Goal: Transaction & Acquisition: Purchase product/service

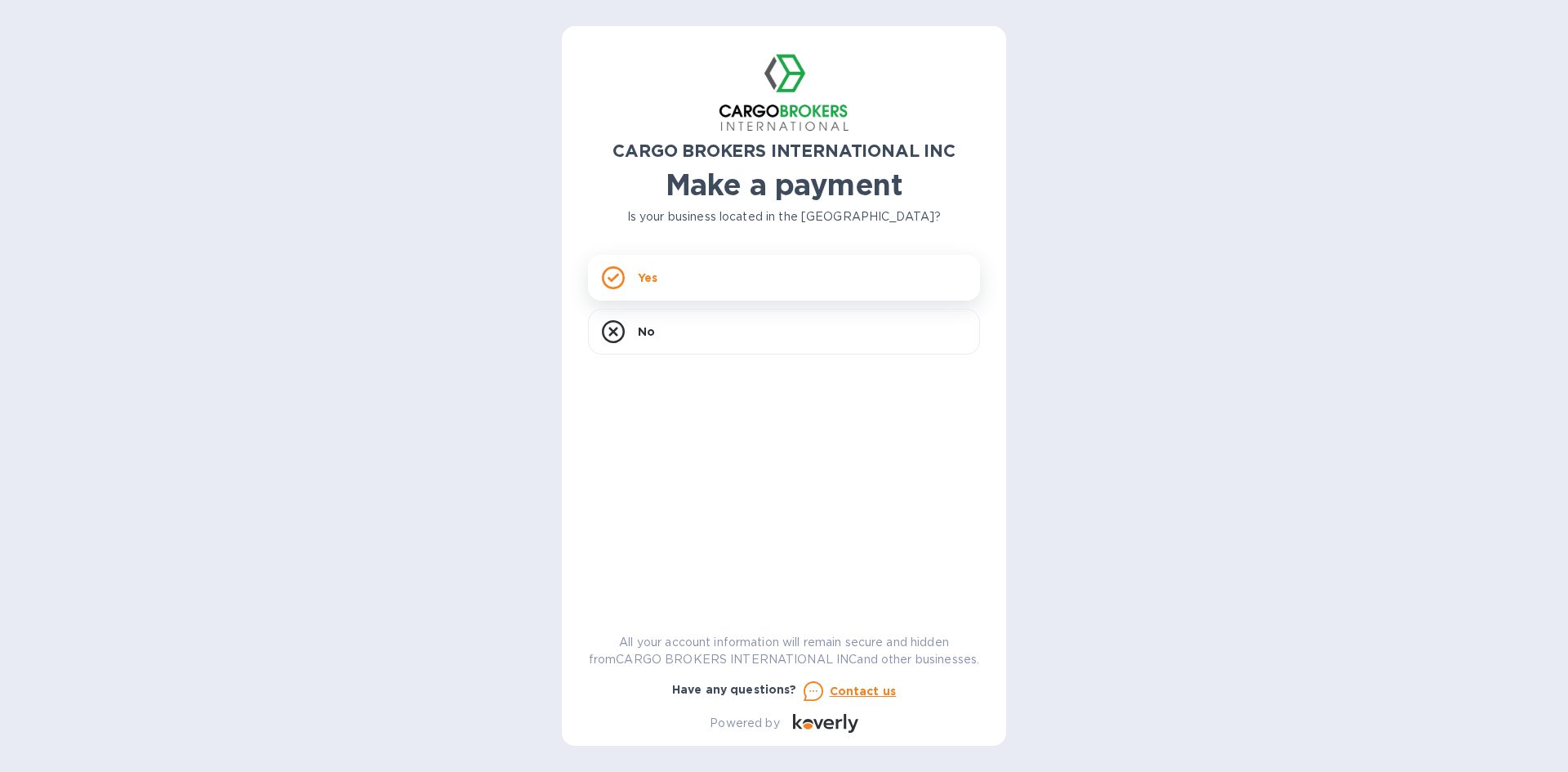
click at [724, 280] on div "Yes" at bounding box center [784, 278] width 392 height 46
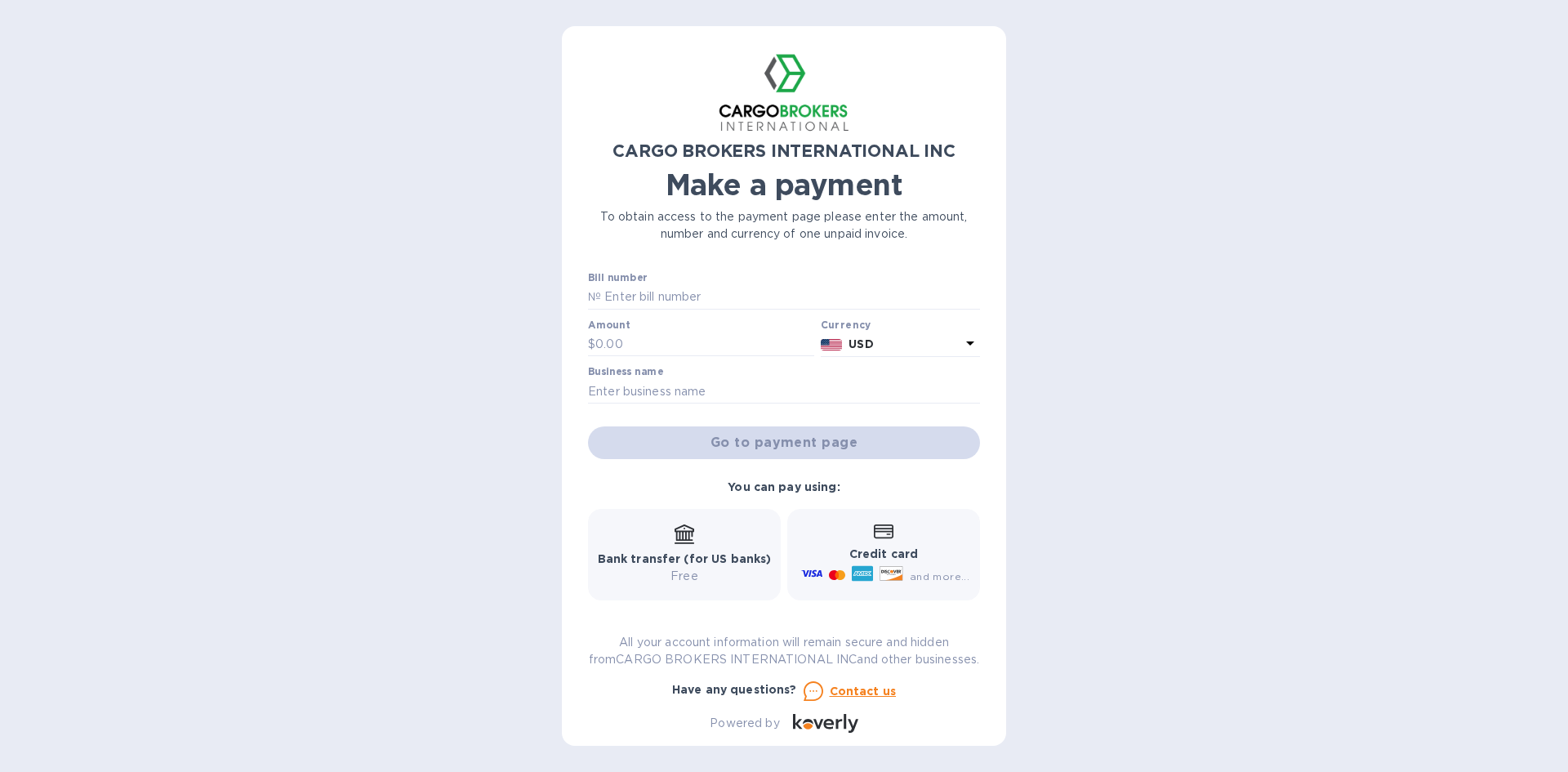
click at [677, 280] on div "Bill number №" at bounding box center [784, 290] width 392 height 37
click at [677, 295] on input "text" at bounding box center [791, 297] width 379 height 24
type input "ADVVISORH"
click at [688, 344] on input "text" at bounding box center [704, 344] width 219 height 24
type input "20,117.49"
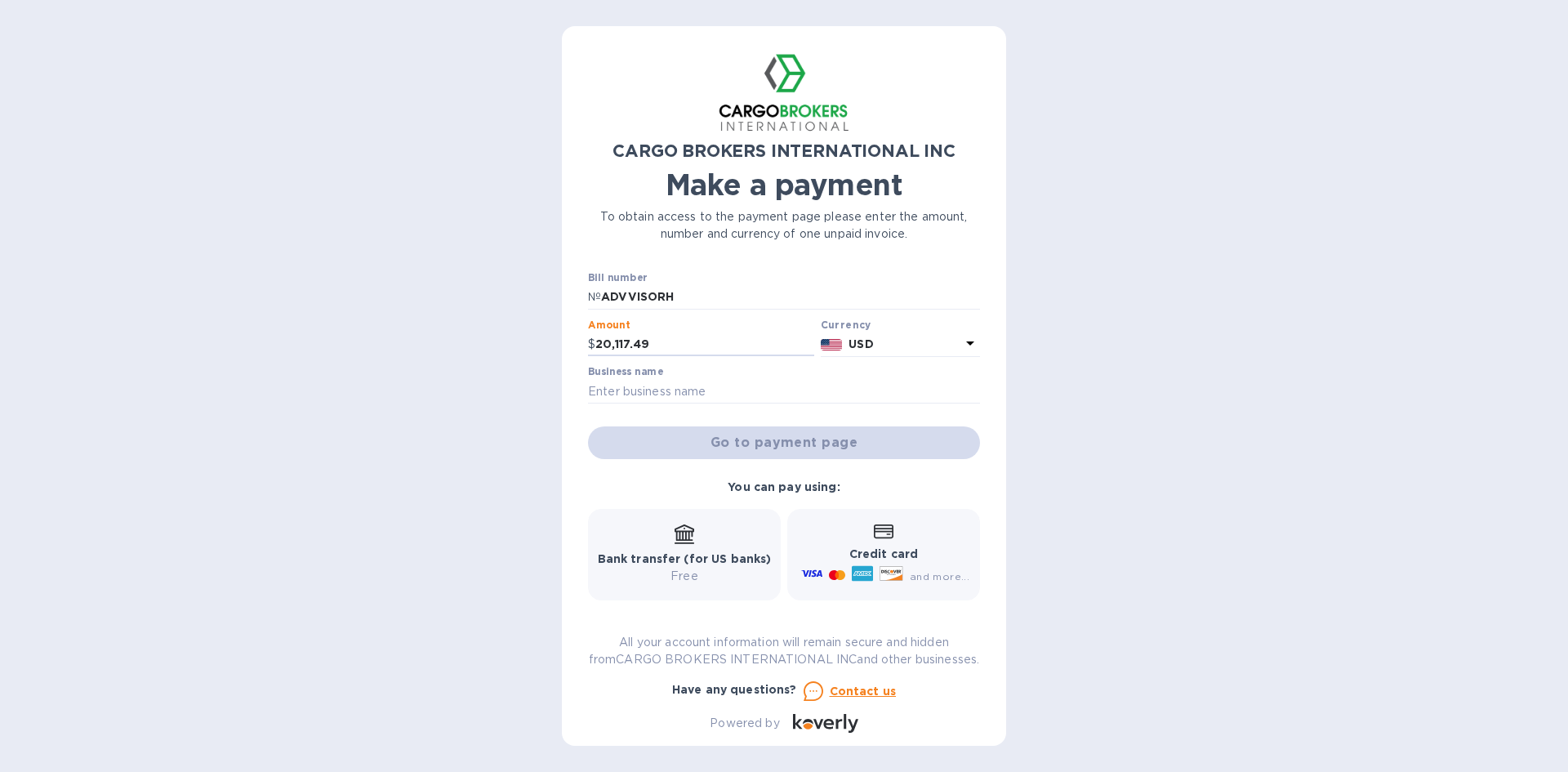
click at [843, 552] on p "Credit card" at bounding box center [884, 554] width 171 height 17
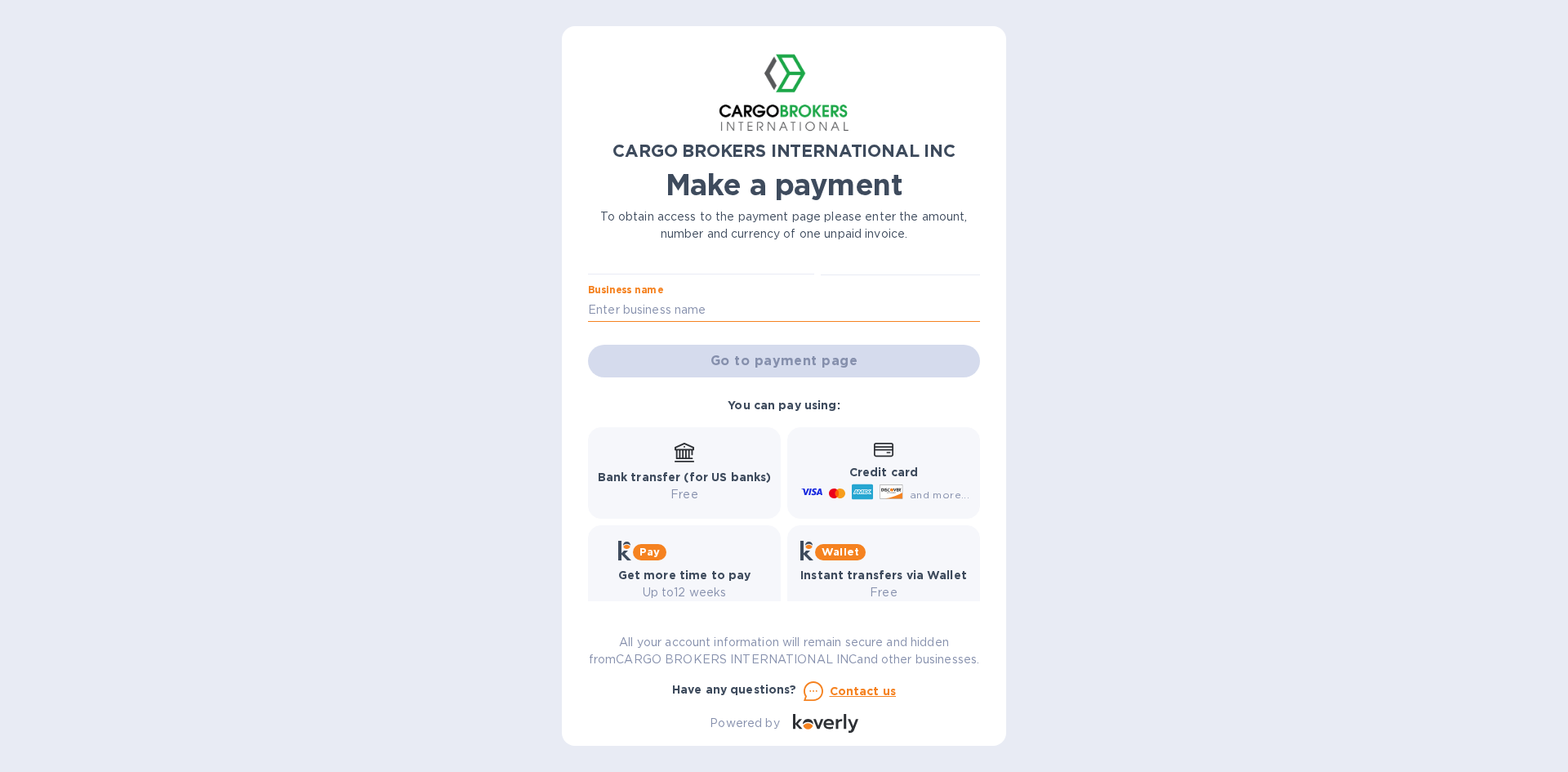
click at [860, 309] on input "text" at bounding box center [784, 309] width 392 height 24
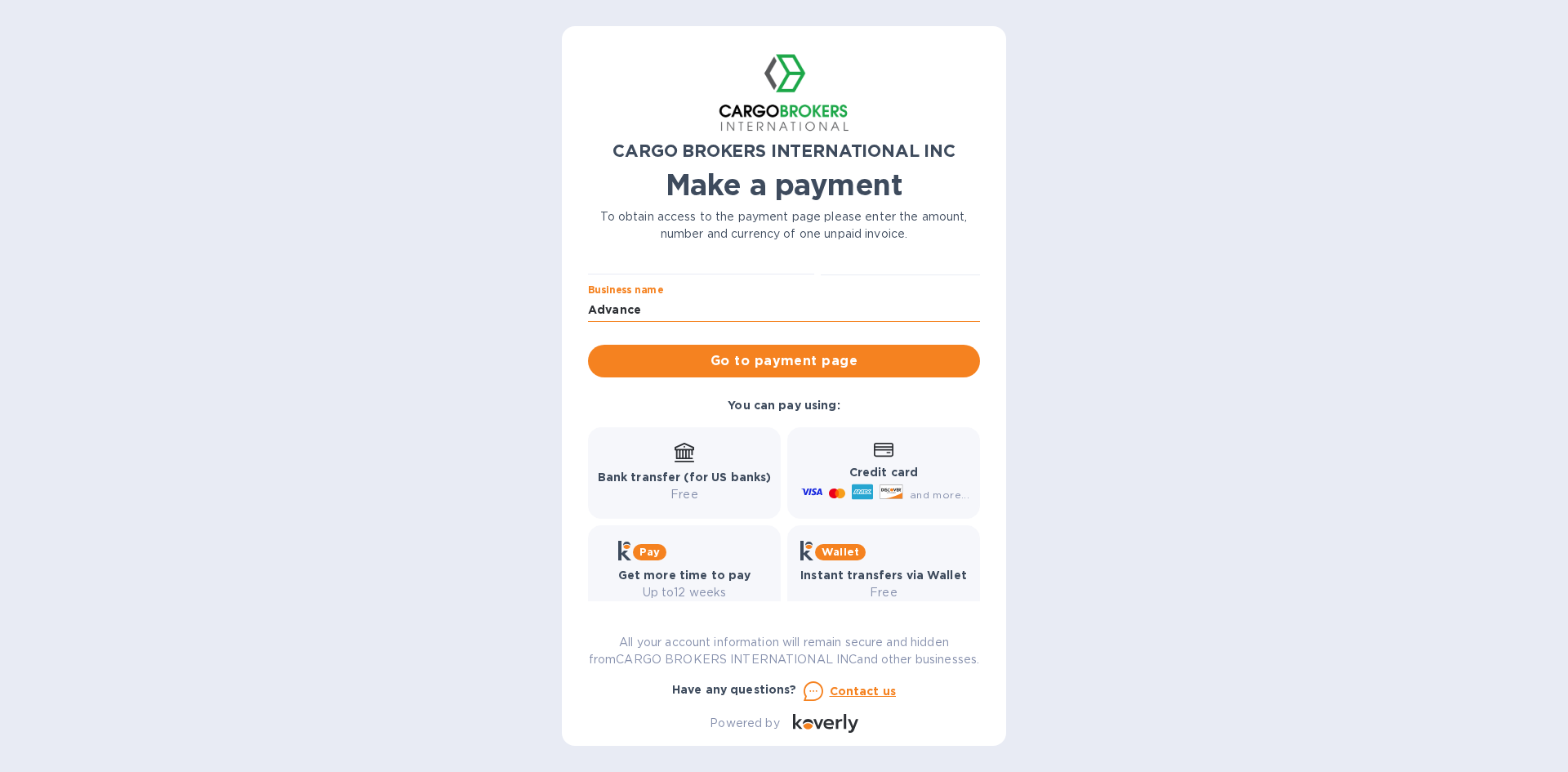
type input "Advanced Visibility"
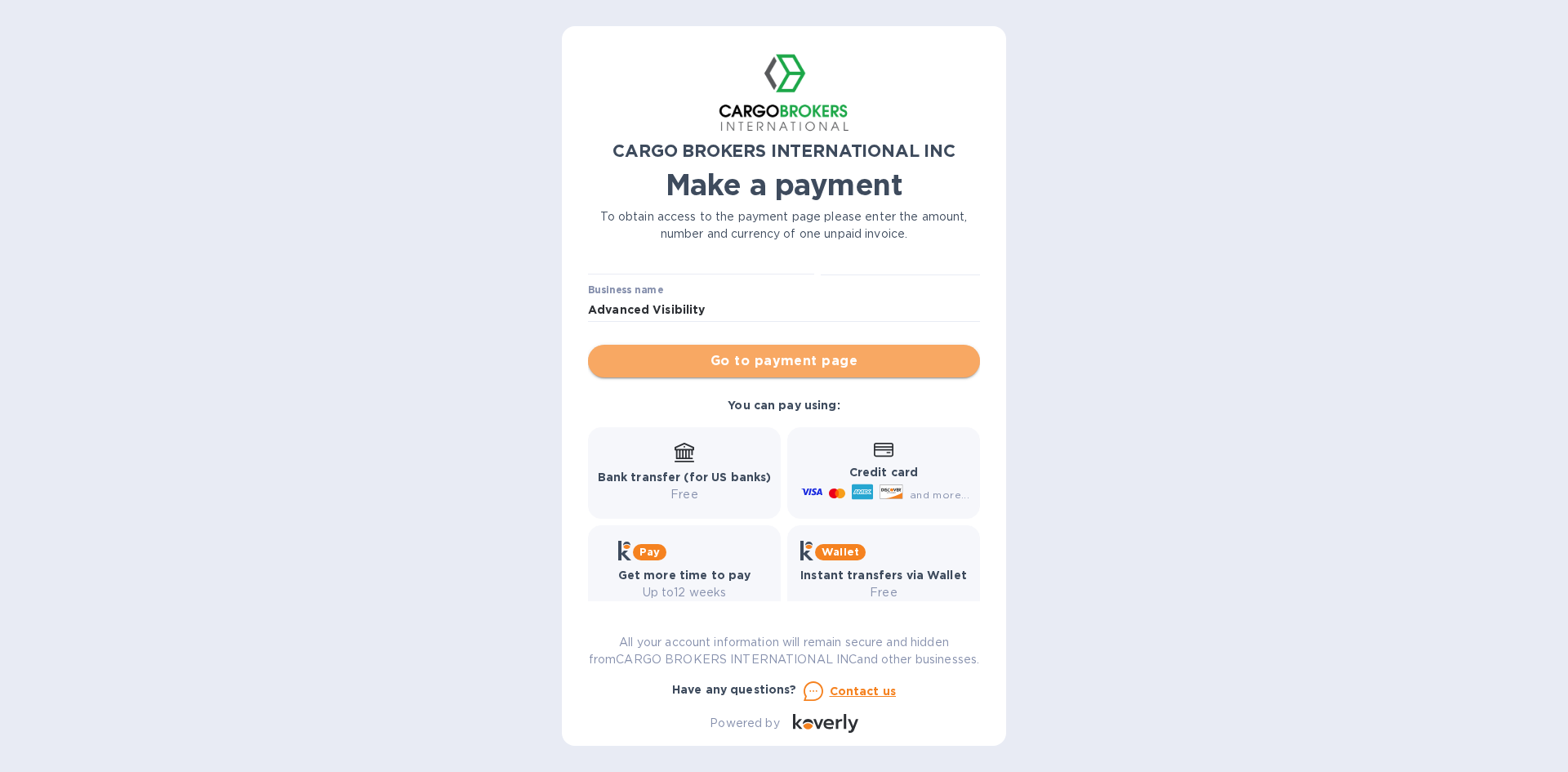
click at [829, 362] on span "Go to payment page" at bounding box center [784, 361] width 366 height 20
